Goal: Task Accomplishment & Management: Manage account settings

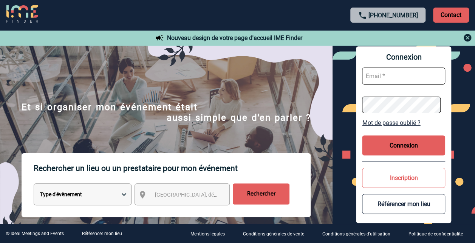
click at [390, 79] on input "text" at bounding box center [403, 76] width 83 height 17
type input "kathia.hodgson@sanofi.com"
click at [388, 148] on button "Connexion" at bounding box center [403, 146] width 83 height 20
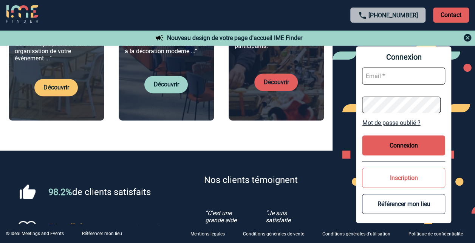
scroll to position [151, 0]
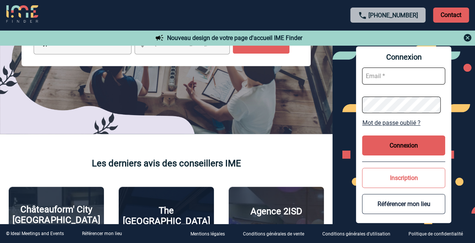
click at [395, 79] on input "text" at bounding box center [403, 76] width 83 height 17
type input "kathia.hodgson@sanofi.com"
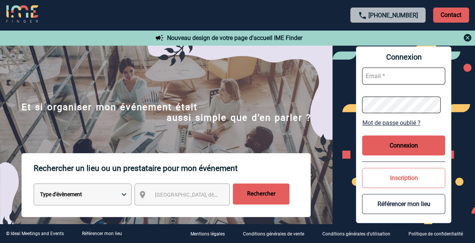
click at [379, 77] on input "text" at bounding box center [403, 76] width 83 height 17
type input "[EMAIL_ADDRESS][PERSON_NAME][DOMAIN_NAME]"
